Goal: Transaction & Acquisition: Download file/media

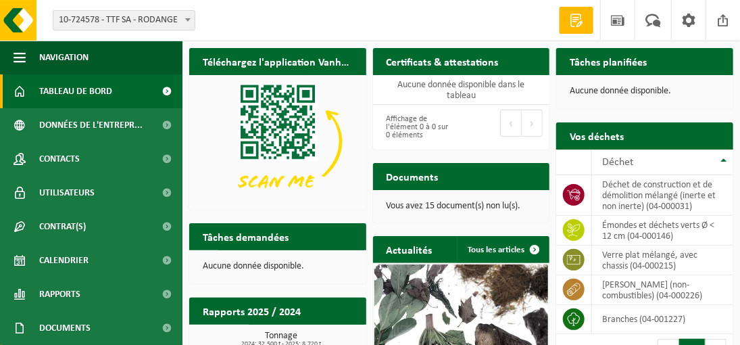
scroll to position [67, 0]
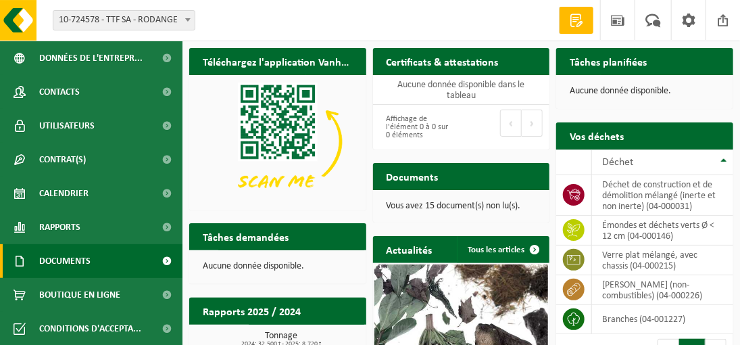
click at [97, 255] on link "Documents" at bounding box center [91, 261] width 182 height 34
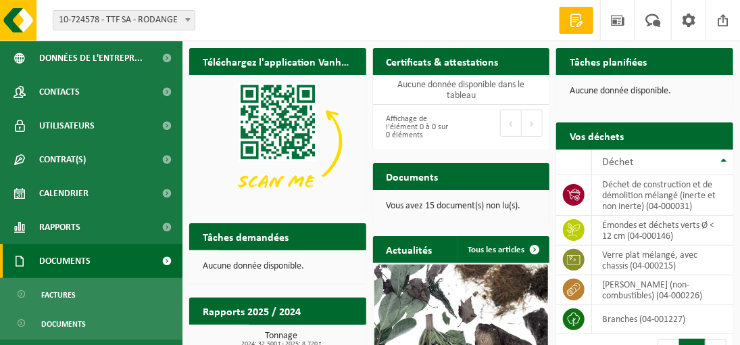
scroll to position [128, 0]
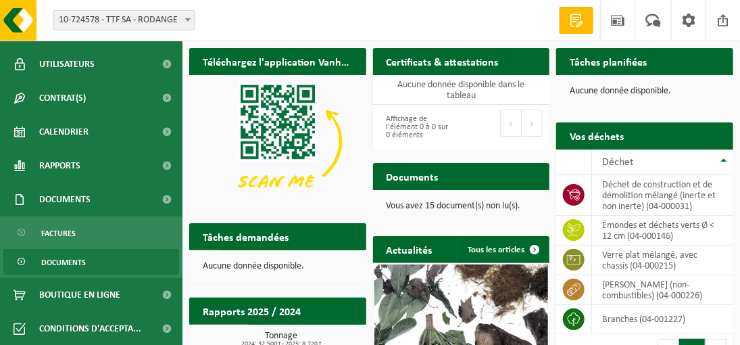
click at [82, 261] on span "Documents" at bounding box center [63, 262] width 45 height 26
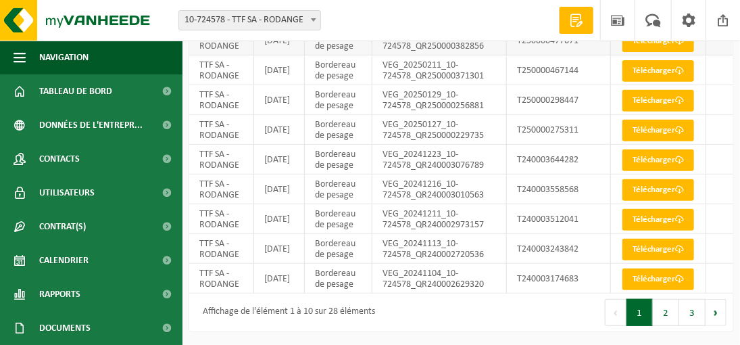
scroll to position [203, 0]
click at [662, 171] on link "Télécharger" at bounding box center [659, 160] width 72 height 22
click at [662, 230] on link "Télécharger" at bounding box center [659, 220] width 72 height 22
click at [666, 318] on button "2" at bounding box center [666, 312] width 26 height 27
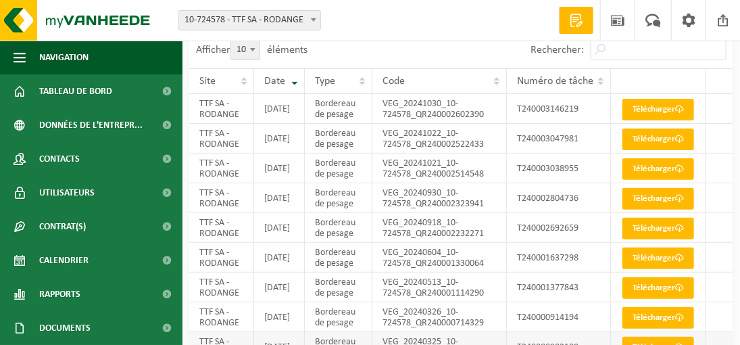
scroll to position [72, 0]
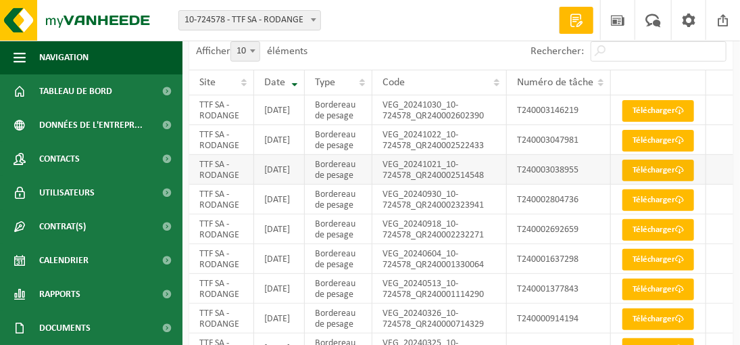
click at [667, 181] on link "Télécharger" at bounding box center [659, 171] width 72 height 22
click at [652, 151] on link "Télécharger" at bounding box center [659, 141] width 72 height 22
click at [654, 151] on link "Télécharger" at bounding box center [659, 141] width 72 height 22
click at [662, 151] on link "Télécharger" at bounding box center [659, 141] width 72 height 22
click at [660, 112] on link "Télécharger" at bounding box center [659, 111] width 72 height 22
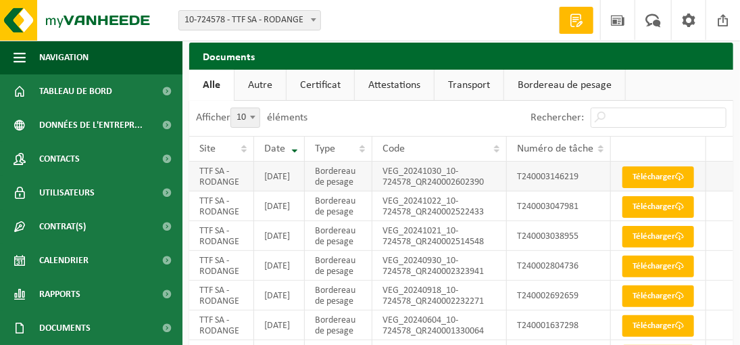
scroll to position [4, 0]
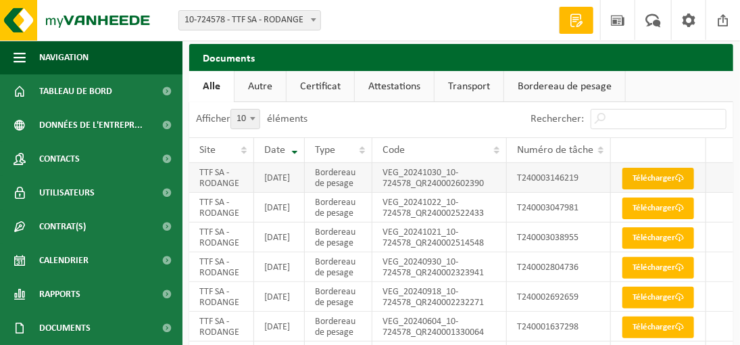
click at [662, 180] on link "Télécharger" at bounding box center [659, 179] width 72 height 22
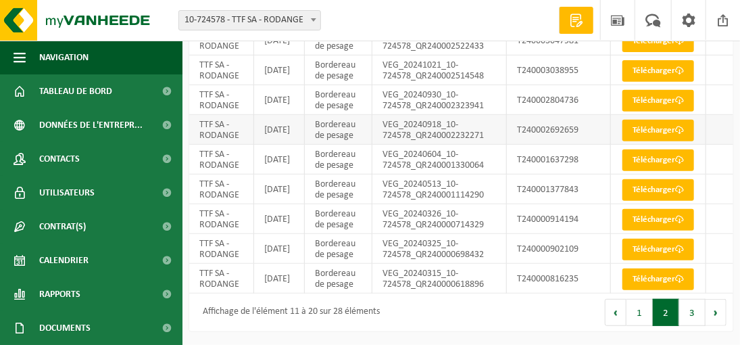
scroll to position [274, 0]
click at [689, 312] on button "3" at bounding box center [692, 312] width 26 height 27
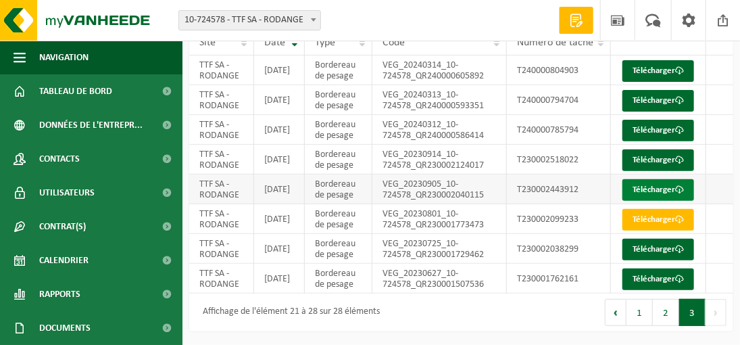
scroll to position [194, 0]
click at [637, 313] on button "1" at bounding box center [640, 312] width 26 height 27
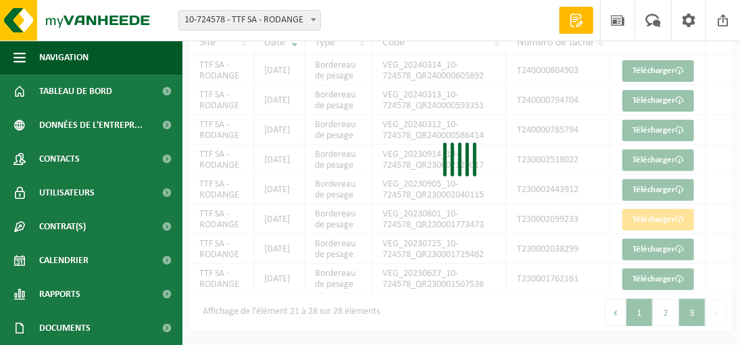
scroll to position [255, 0]
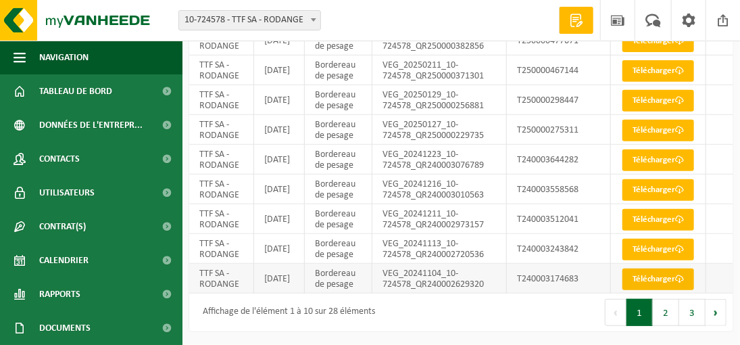
click at [660, 290] on link "Télécharger" at bounding box center [659, 279] width 72 height 22
click at [652, 247] on link "Télécharger" at bounding box center [659, 250] width 72 height 22
click at [666, 210] on link "Télécharger" at bounding box center [659, 220] width 72 height 22
click at [645, 268] on link "Télécharger" at bounding box center [659, 279] width 72 height 22
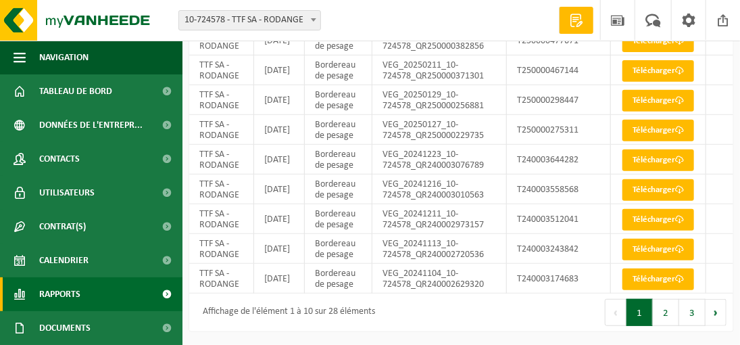
scroll to position [68, 0]
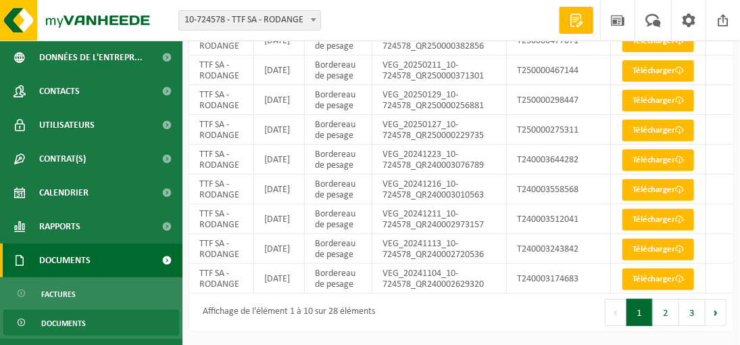
click at [71, 259] on span "Documents" at bounding box center [64, 260] width 51 height 34
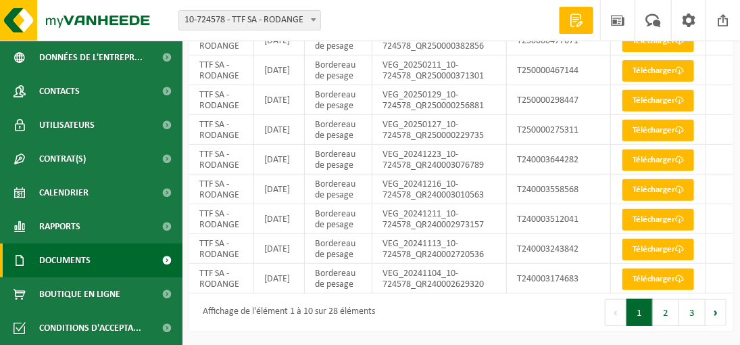
click at [71, 259] on span "Documents" at bounding box center [64, 260] width 51 height 34
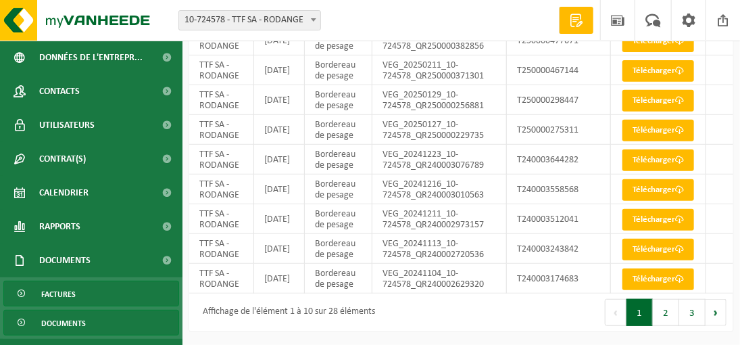
click at [58, 293] on span "Factures" at bounding box center [58, 294] width 34 height 26
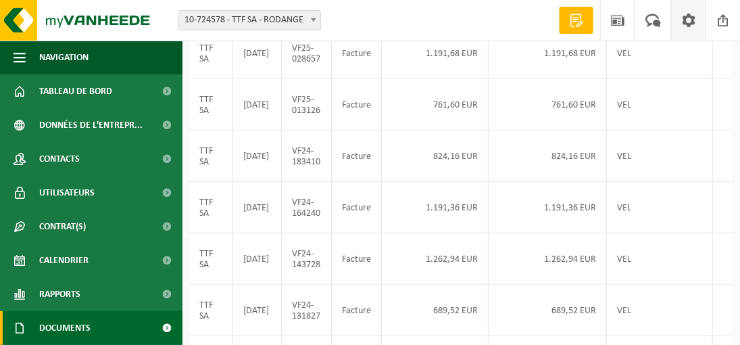
scroll to position [135, 0]
